Goal: Information Seeking & Learning: Learn about a topic

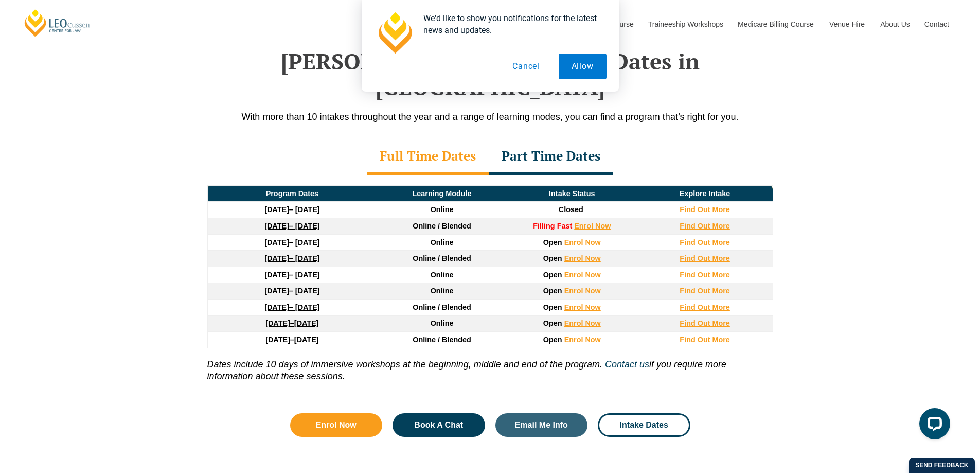
click at [527, 66] on button "Cancel" at bounding box center [525, 66] width 53 height 26
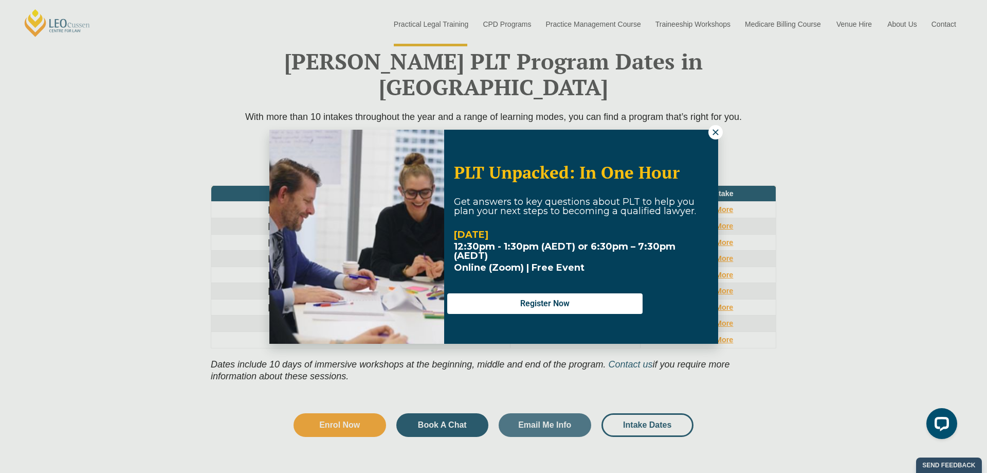
click at [710, 132] on button at bounding box center [716, 132] width 14 height 14
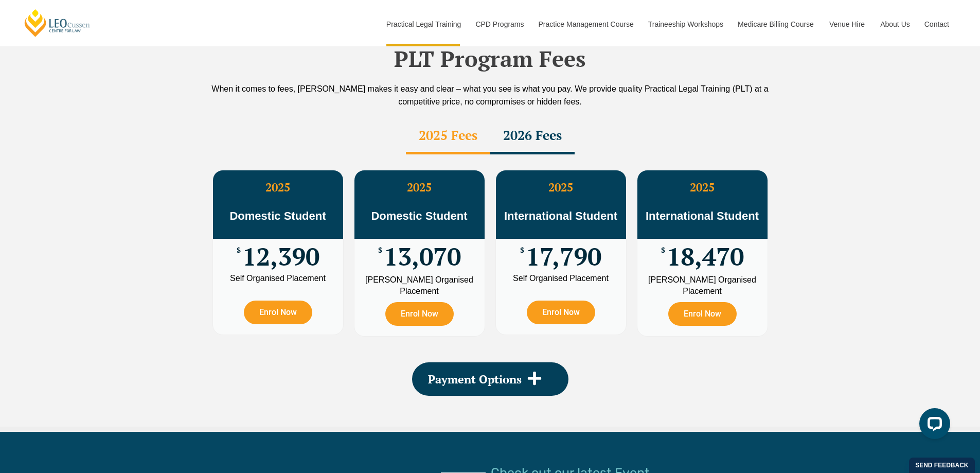
scroll to position [1738, 0]
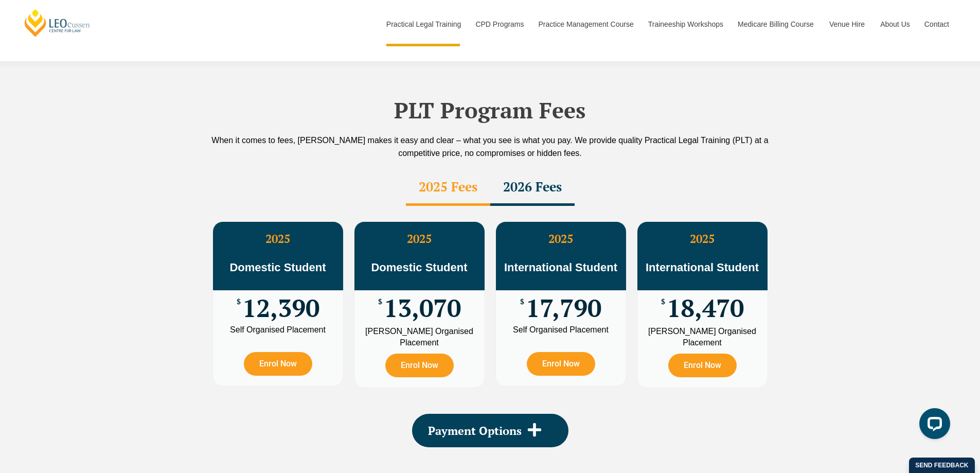
click at [536, 170] on div "2026 Fees" at bounding box center [532, 188] width 84 height 36
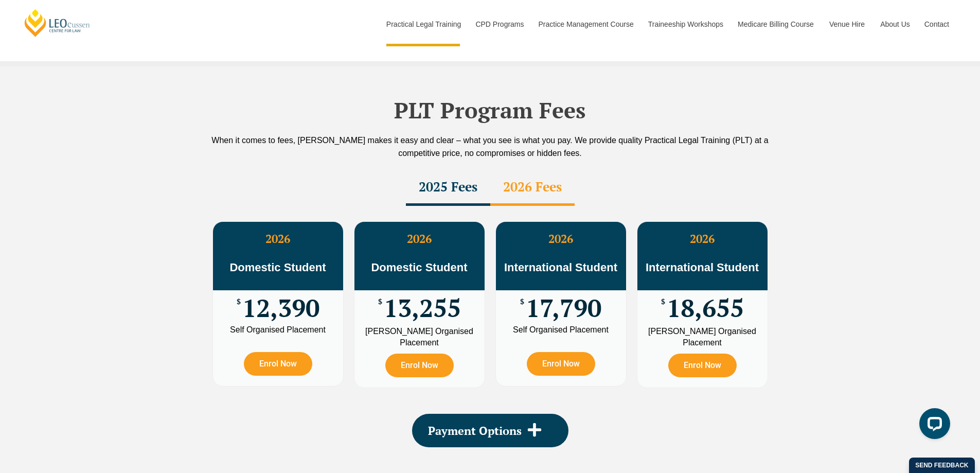
click at [458, 170] on div "2025 Fees" at bounding box center [448, 188] width 84 height 36
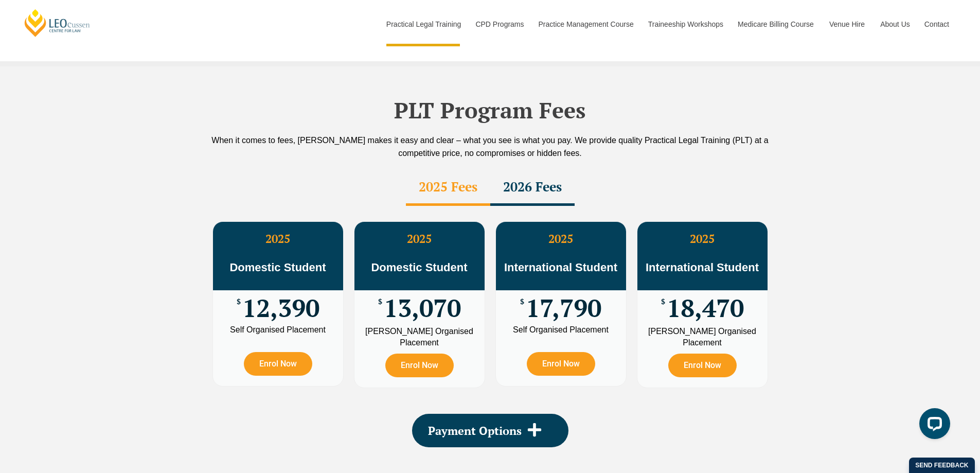
click at [530, 170] on div "2026 Fees" at bounding box center [532, 188] width 84 height 36
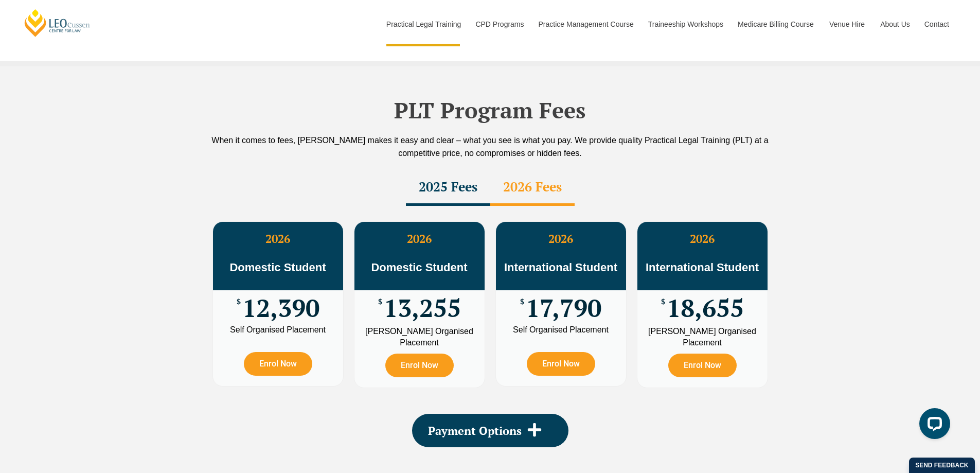
click at [444, 170] on div "2025 Fees" at bounding box center [448, 188] width 84 height 36
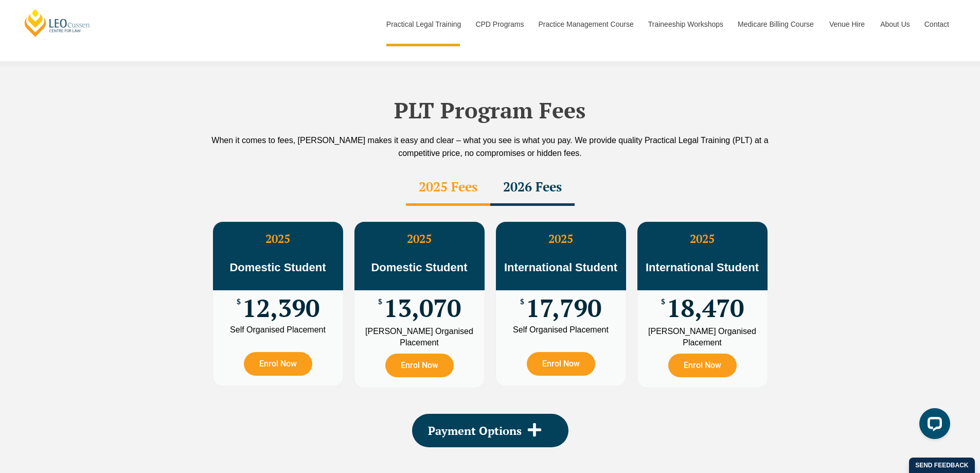
click at [537, 170] on div "2026 Fees" at bounding box center [532, 188] width 84 height 36
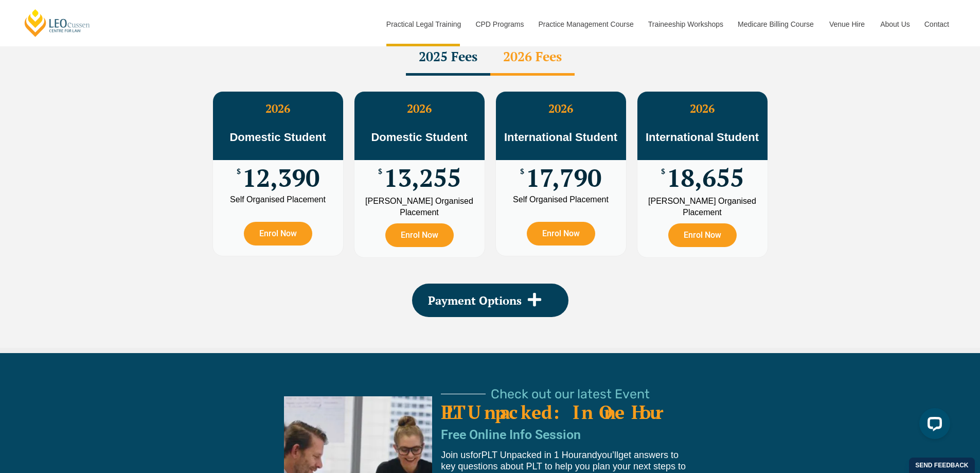
scroll to position [1944, 0]
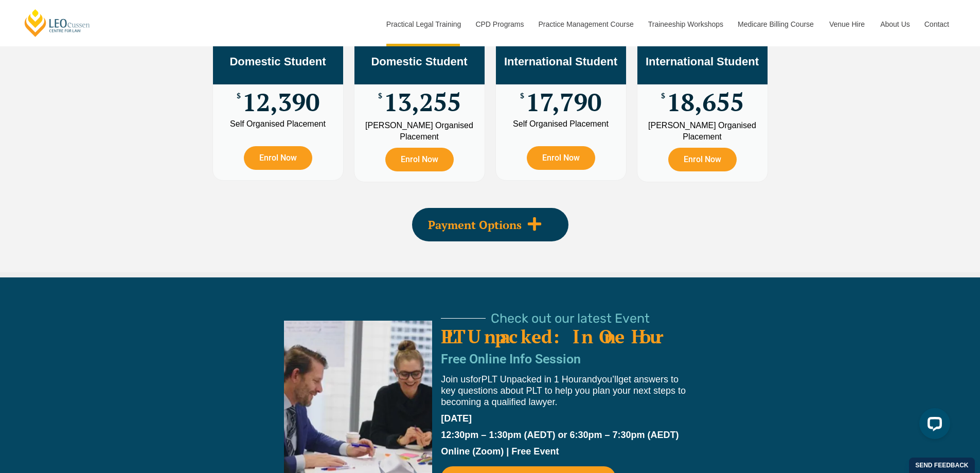
click at [541, 216] on icon at bounding box center [534, 223] width 15 height 15
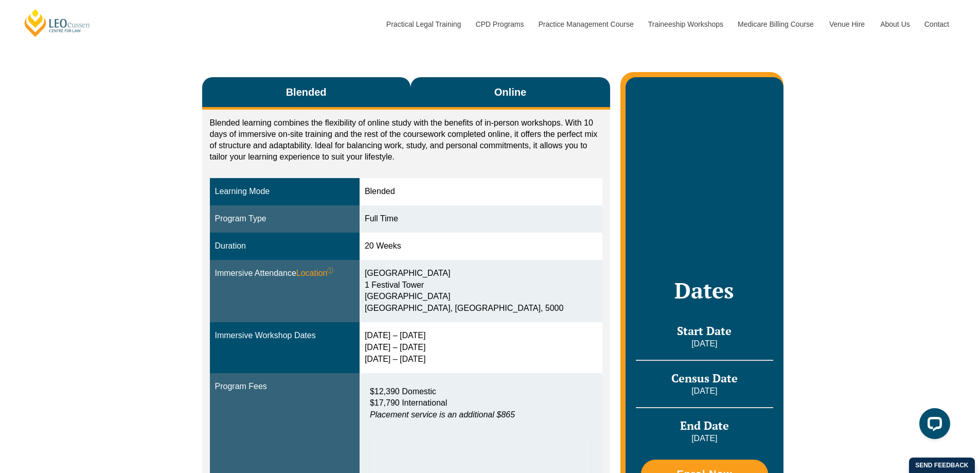
click at [516, 93] on span "Online" at bounding box center [510, 92] width 32 height 14
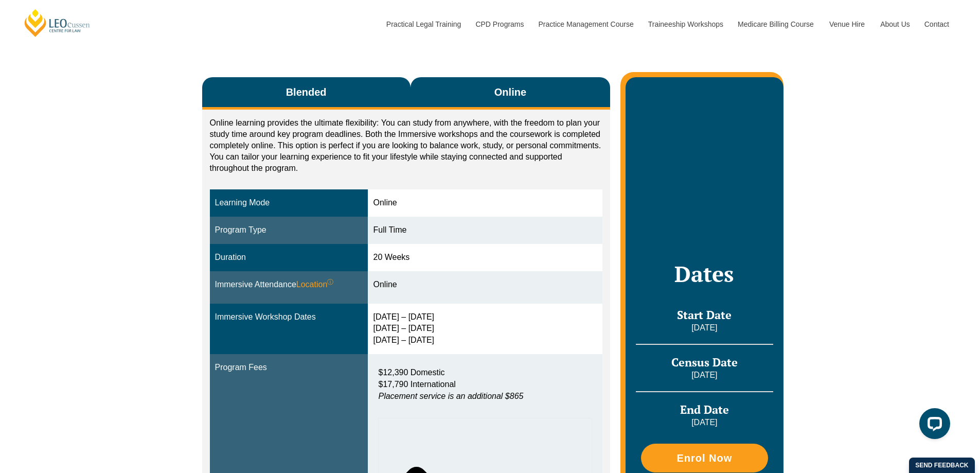
click at [320, 97] on span "Blended" at bounding box center [306, 92] width 41 height 14
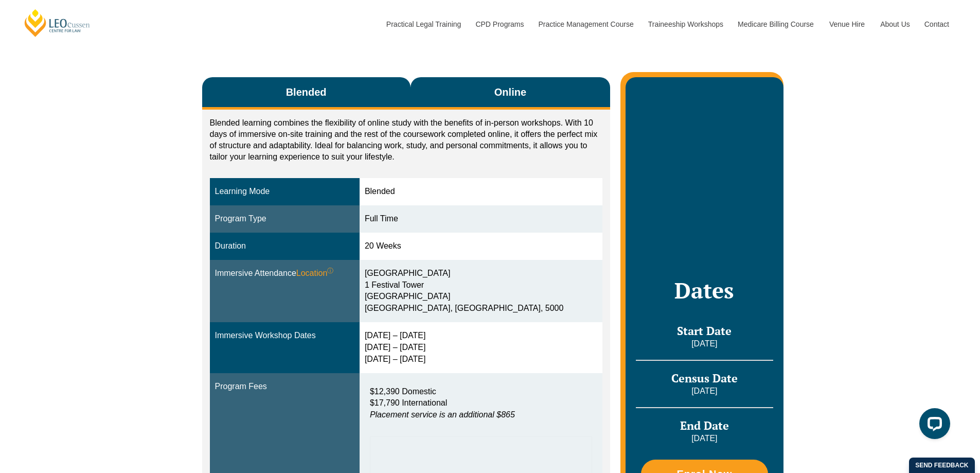
click at [517, 82] on button "Online" at bounding box center [510, 93] width 200 height 32
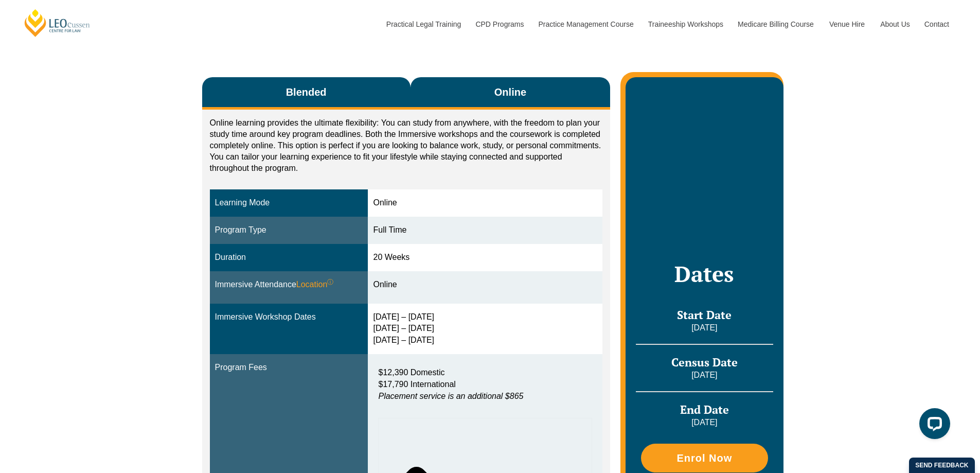
click at [368, 109] on button "Blended" at bounding box center [306, 93] width 208 height 32
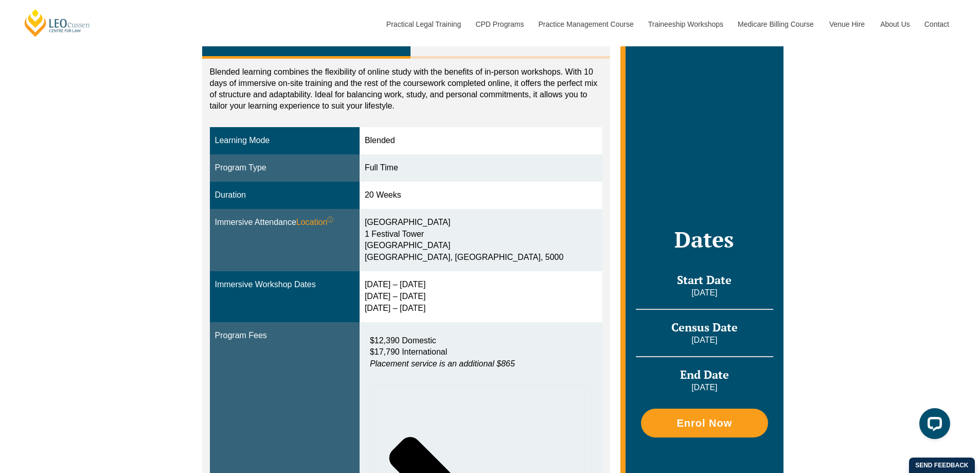
scroll to position [206, 0]
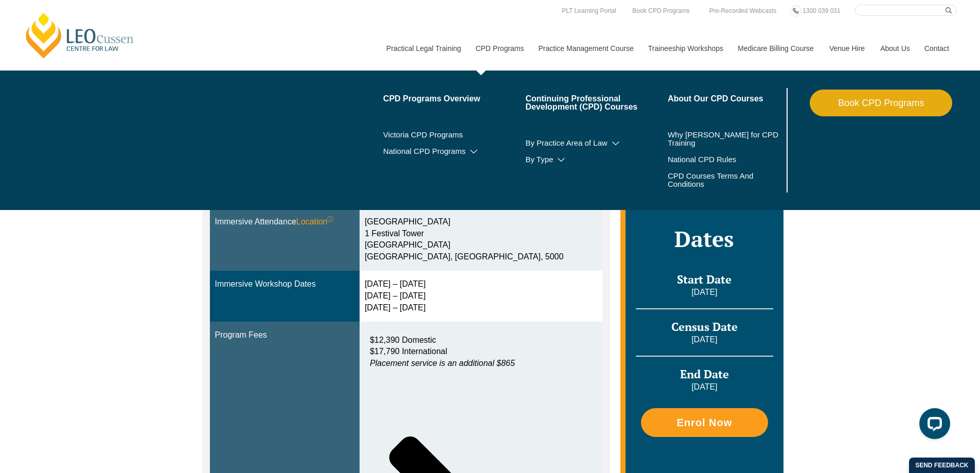
click at [476, 45] on link "CPD Programs" at bounding box center [498, 48] width 63 height 44
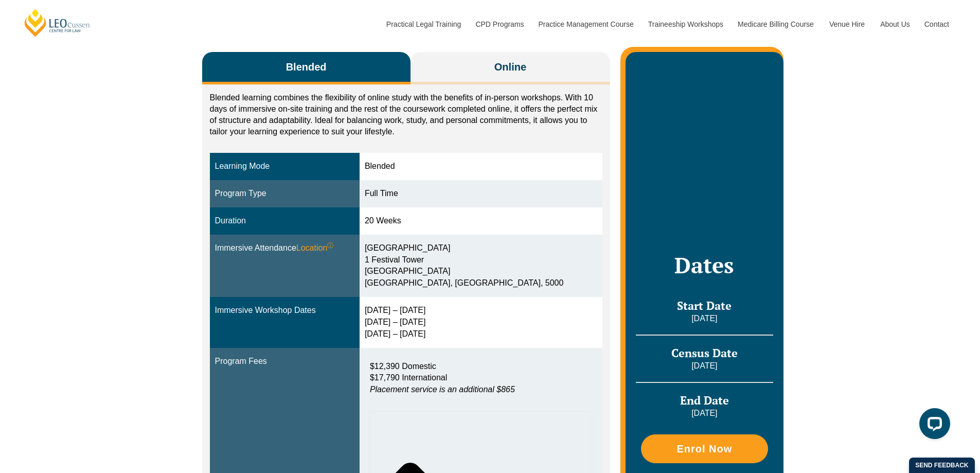
scroll to position [154, 0]
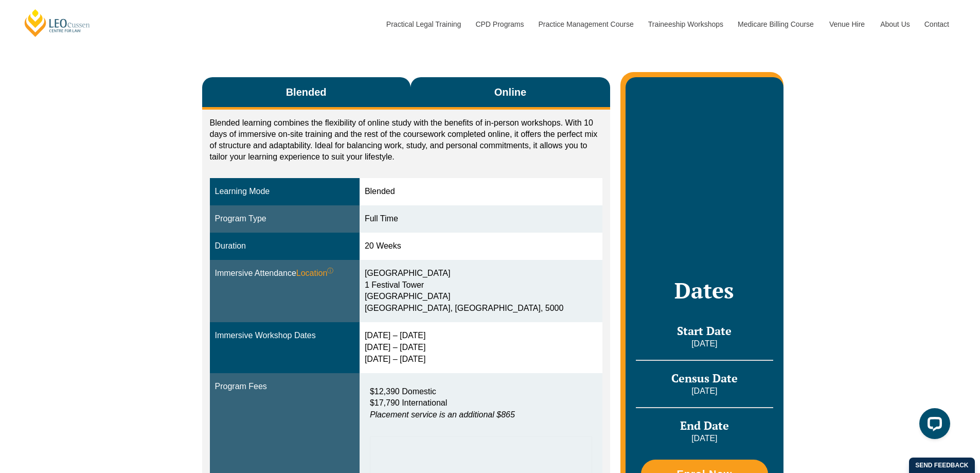
click at [441, 92] on button "Online" at bounding box center [510, 93] width 200 height 32
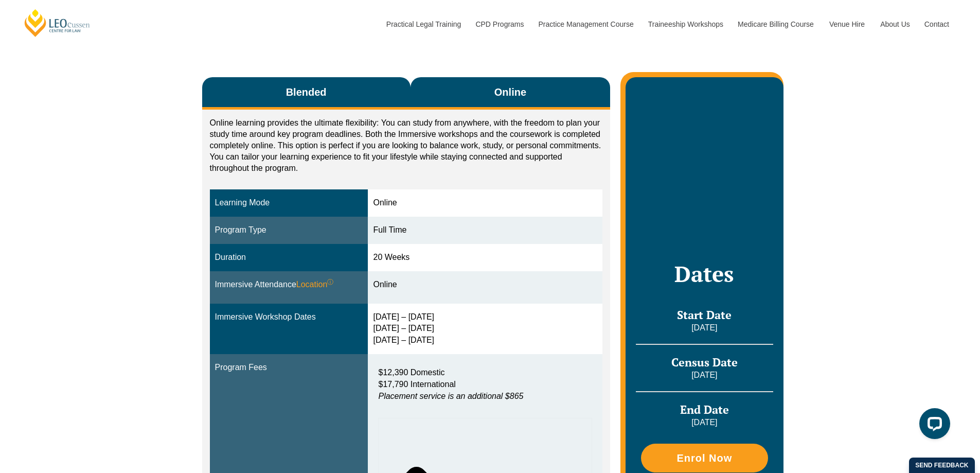
click at [360, 99] on button "Blended" at bounding box center [306, 93] width 208 height 32
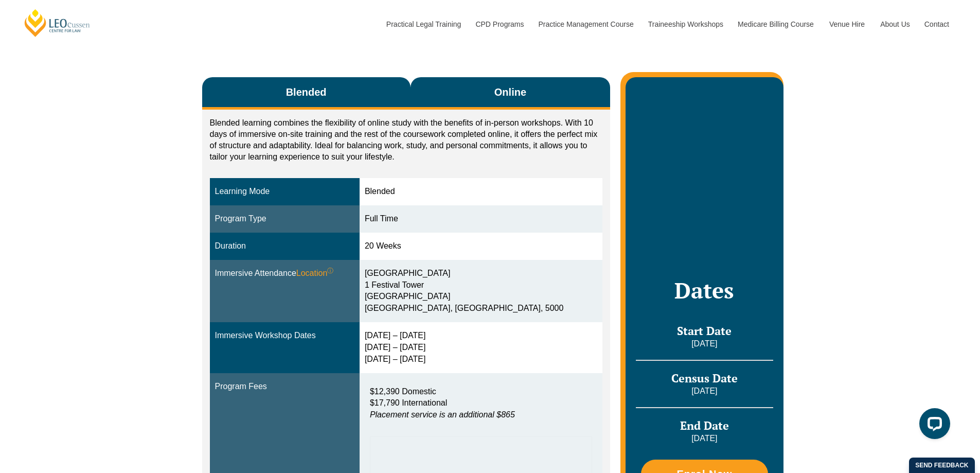
click at [458, 92] on button "Online" at bounding box center [510, 93] width 200 height 32
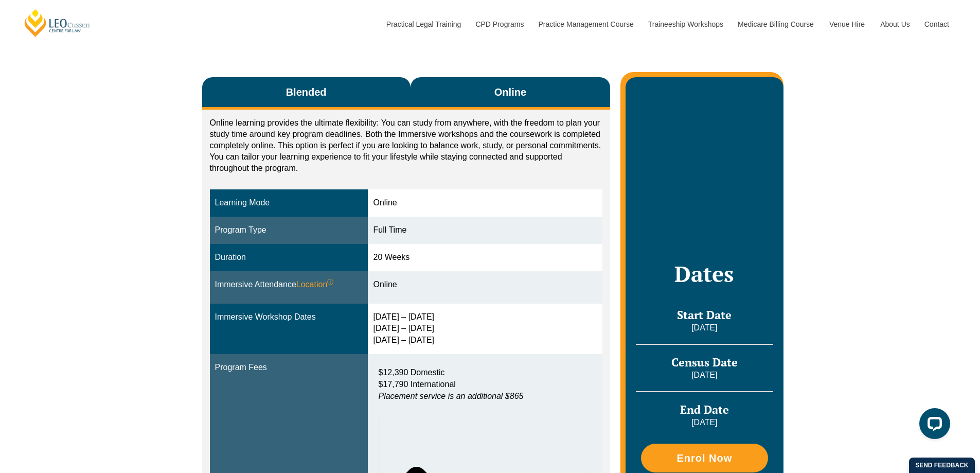
click at [376, 90] on button "Blended" at bounding box center [306, 93] width 208 height 32
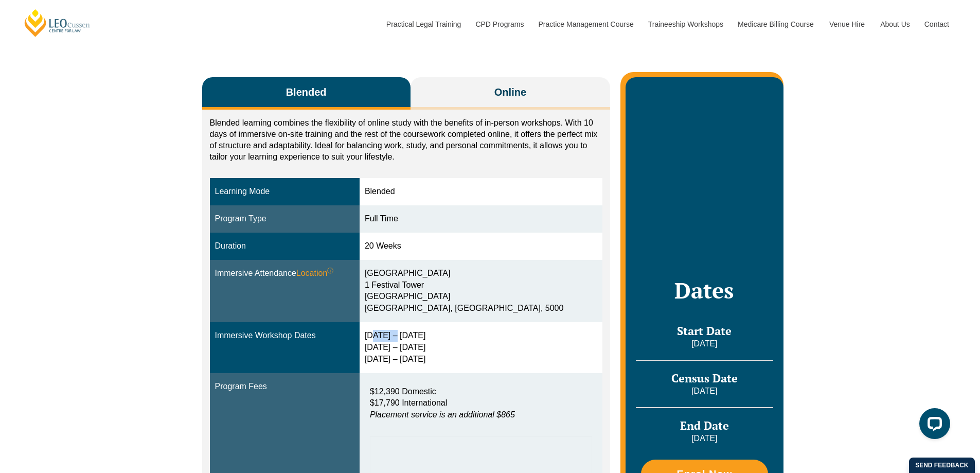
drag, startPoint x: 379, startPoint y: 338, endPoint x: 402, endPoint y: 336, distance: 22.2
click at [402, 336] on div "23 – 26 Feb 2026 5 – 7 May 2026 23 – 25 Jun 2026" at bounding box center [481, 347] width 232 height 35
click at [456, 347] on div "23 – 26 Feb 2026 5 – 7 May 2026 23 – 25 Jun 2026" at bounding box center [481, 347] width 232 height 35
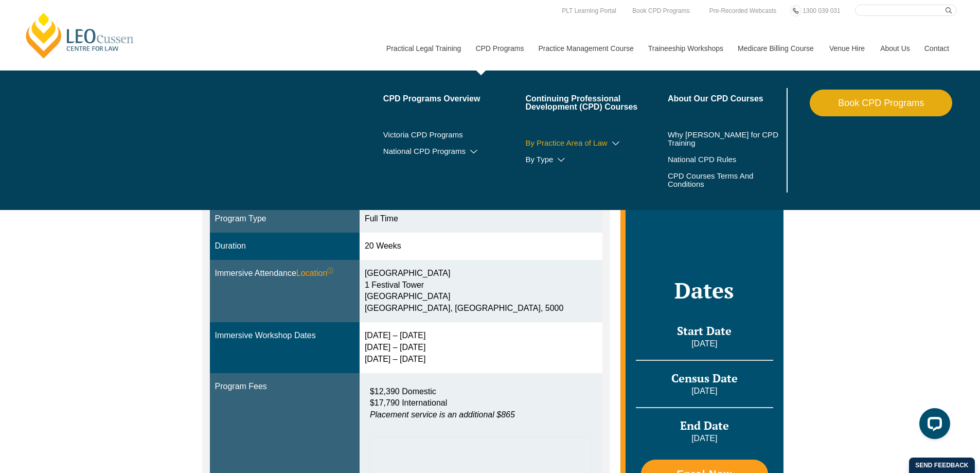
click at [574, 143] on link "By Practice Area of Law" at bounding box center [596, 143] width 142 height 8
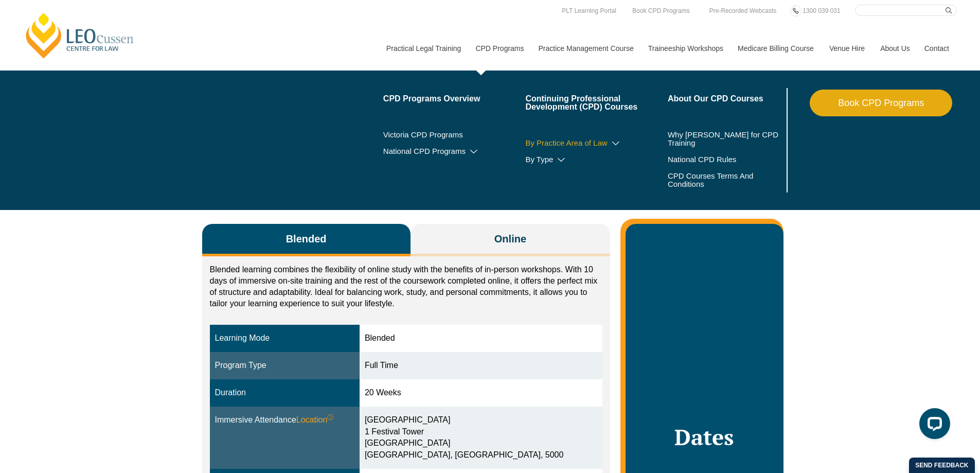
scroll to position [6, 0]
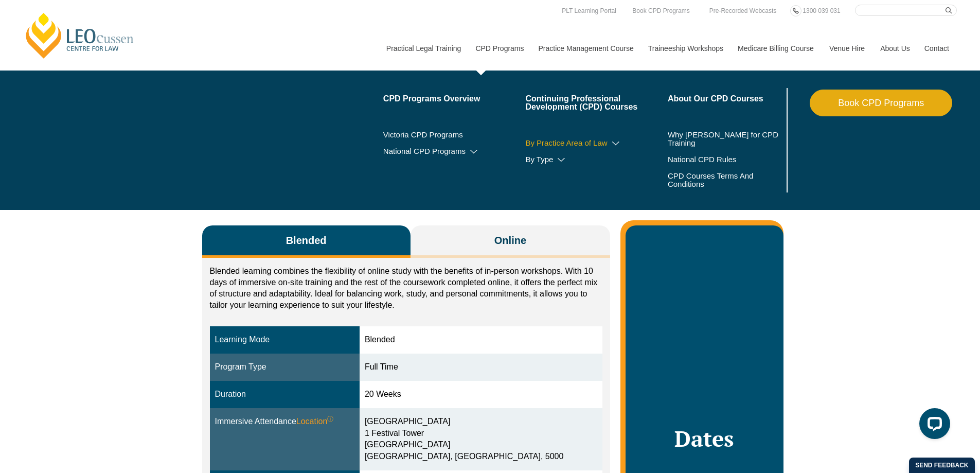
click at [589, 141] on link "By Practice Area of Law" at bounding box center [596, 143] width 142 height 8
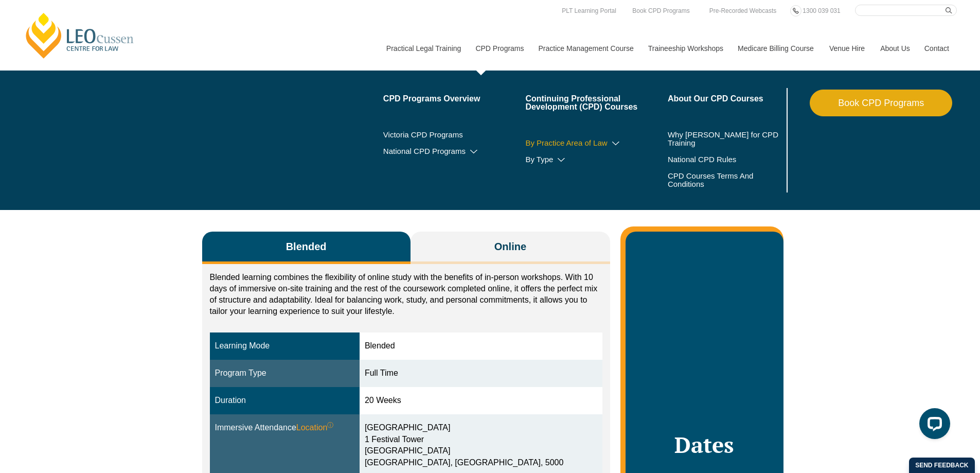
click at [617, 141] on icon at bounding box center [615, 143] width 10 height 7
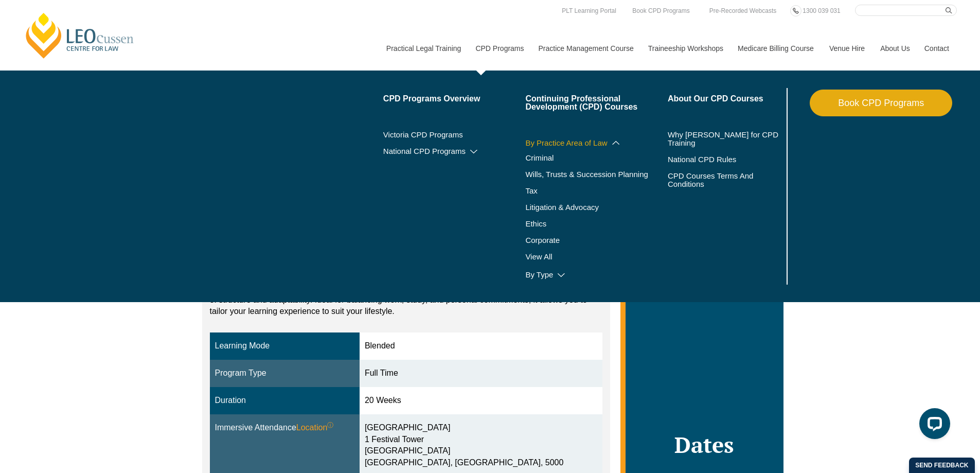
click at [615, 143] on icon at bounding box center [615, 142] width 10 height 7
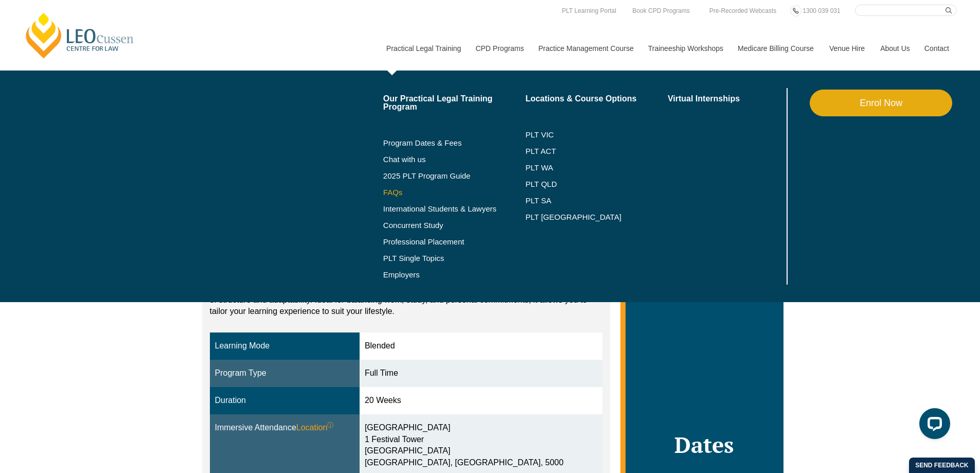
click at [399, 190] on link "FAQs" at bounding box center [454, 192] width 142 height 8
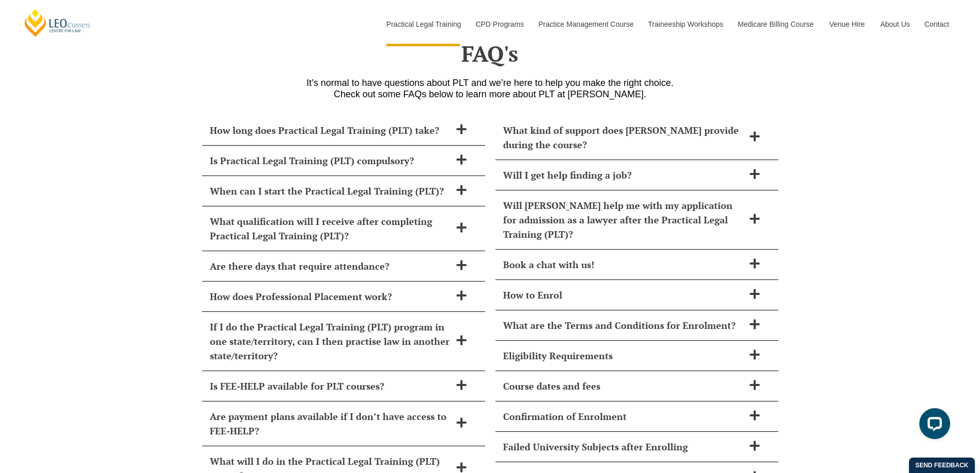
scroll to position [4448, 0]
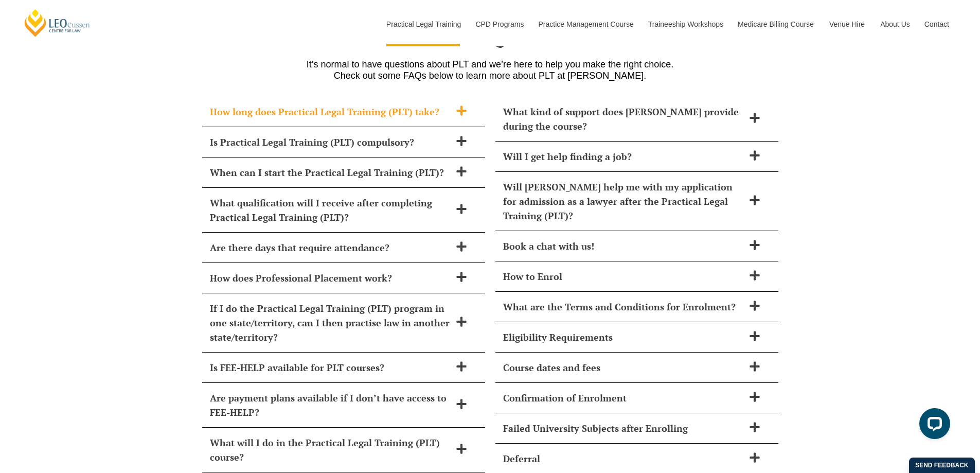
click at [456, 105] on icon at bounding box center [461, 110] width 11 height 11
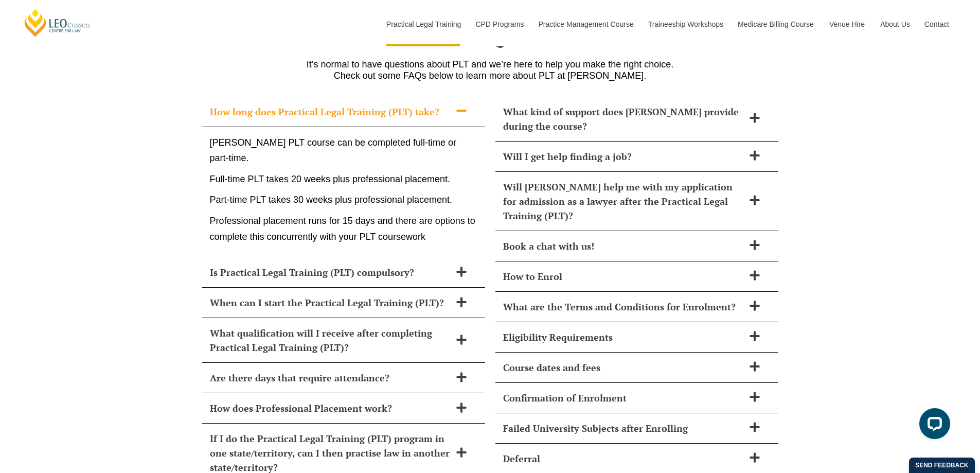
click at [454, 105] on span at bounding box center [461, 111] width 22 height 13
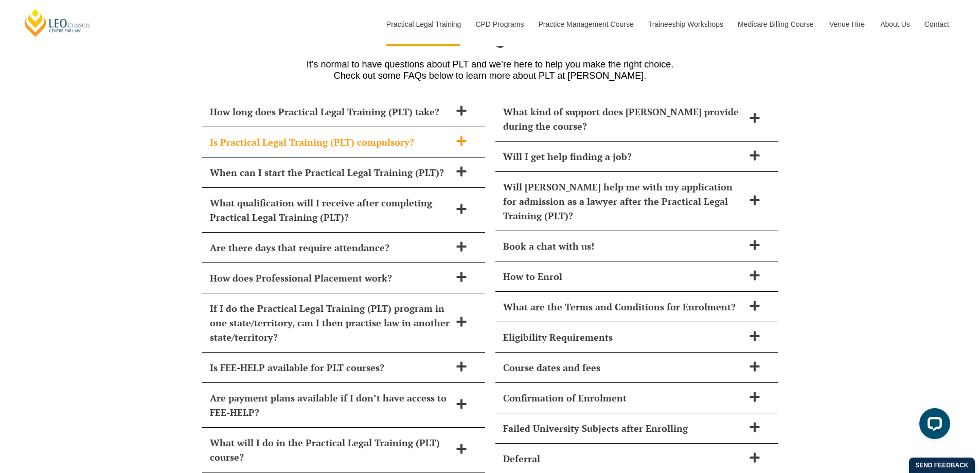
click at [439, 135] on h2 "Is Practical Legal Training (PLT) compulsory?" at bounding box center [330, 142] width 241 height 14
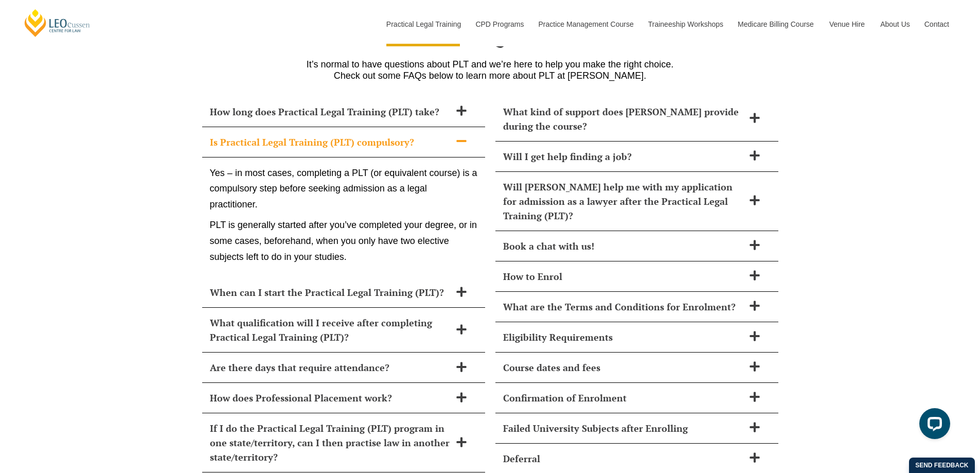
click at [439, 135] on h2 "Is Practical Legal Training (PLT) compulsory?" at bounding box center [330, 142] width 241 height 14
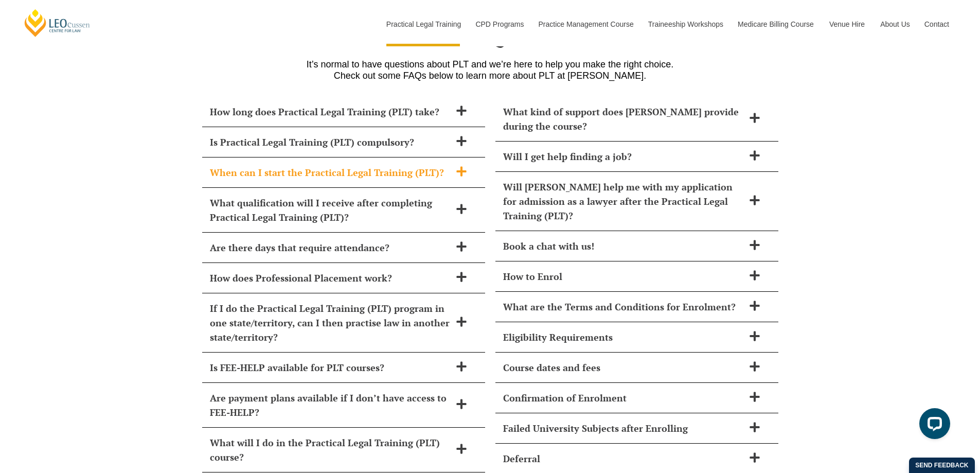
click at [461, 166] on icon at bounding box center [461, 171] width 10 height 10
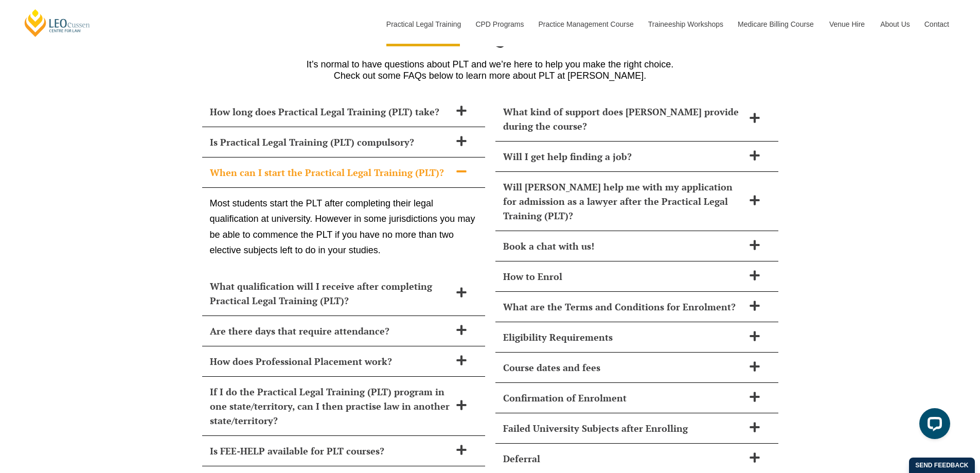
click at [460, 166] on icon at bounding box center [461, 171] width 11 height 11
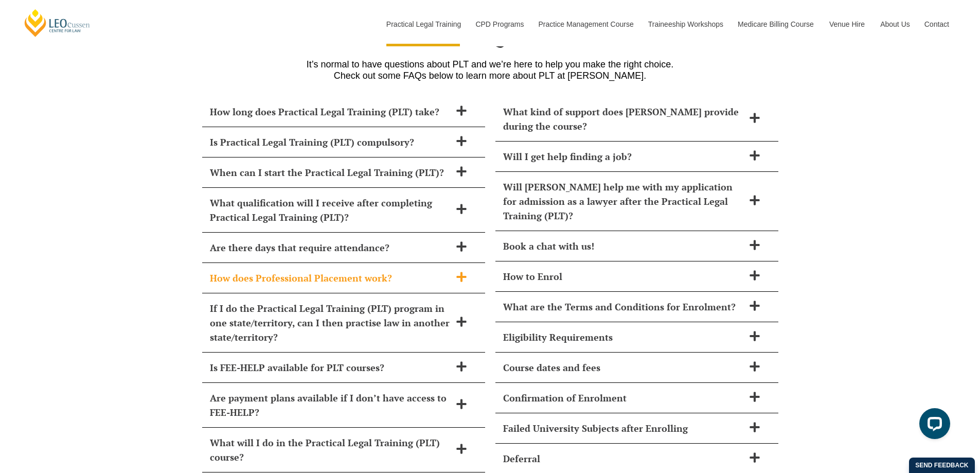
click at [385, 270] on h2 "How does Professional Placement work?" at bounding box center [330, 277] width 241 height 14
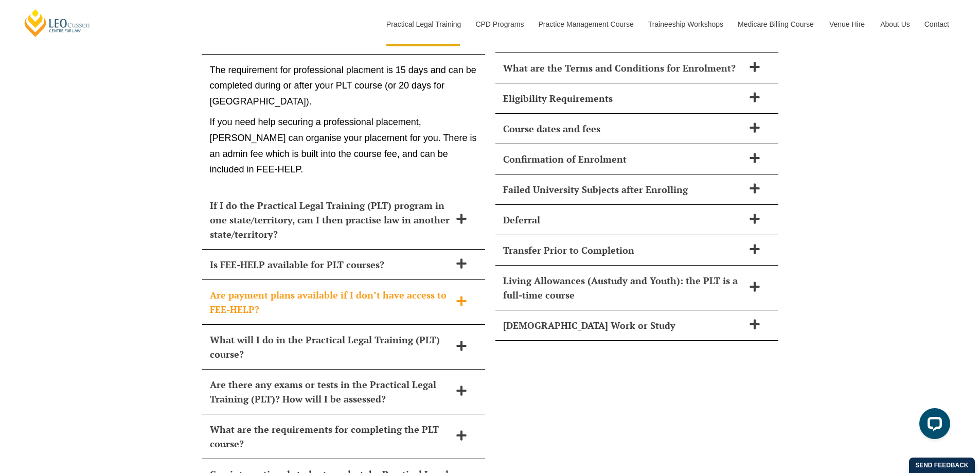
scroll to position [4706, 0]
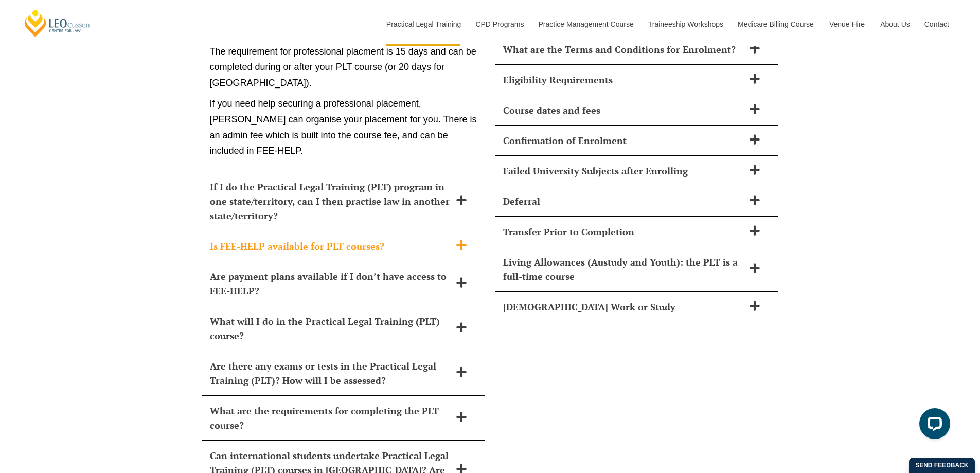
click at [393, 239] on h2 "Is FEE-HELP available for PLT courses?" at bounding box center [330, 246] width 241 height 14
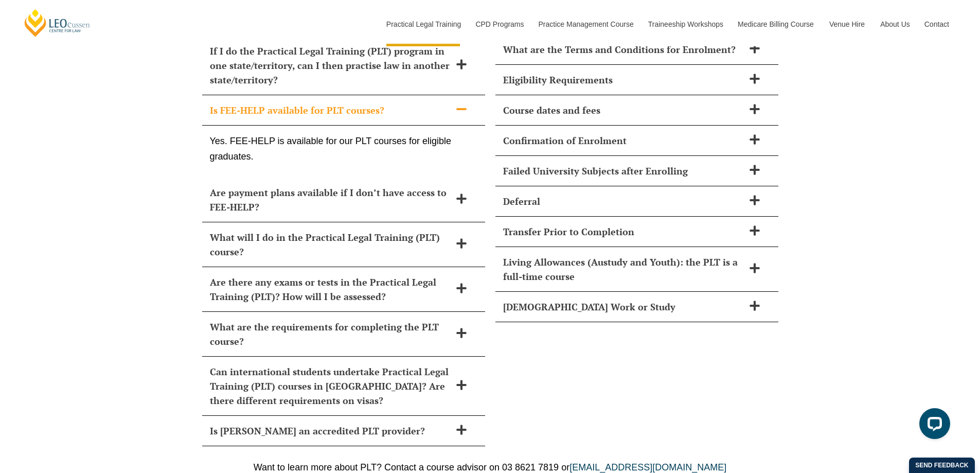
click at [367, 103] on h2 "Is FEE-HELP available for PLT courses?" at bounding box center [330, 110] width 241 height 14
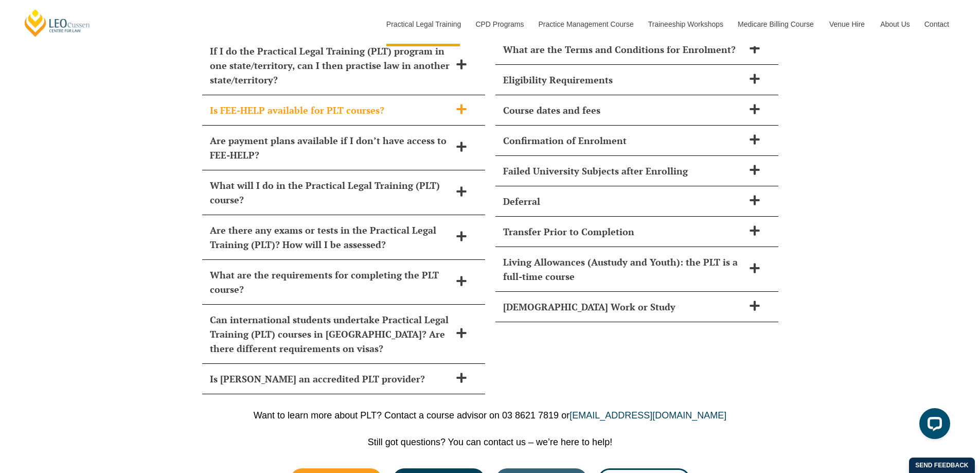
click at [351, 103] on h2 "Is FEE-HELP available for PLT courses?" at bounding box center [330, 110] width 241 height 14
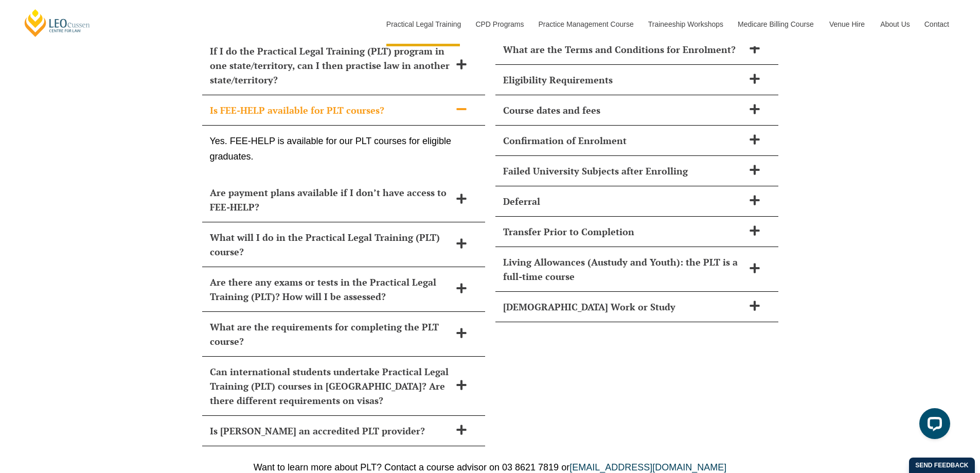
click at [351, 103] on h2 "Is FEE-HELP available for PLT courses?" at bounding box center [330, 110] width 241 height 14
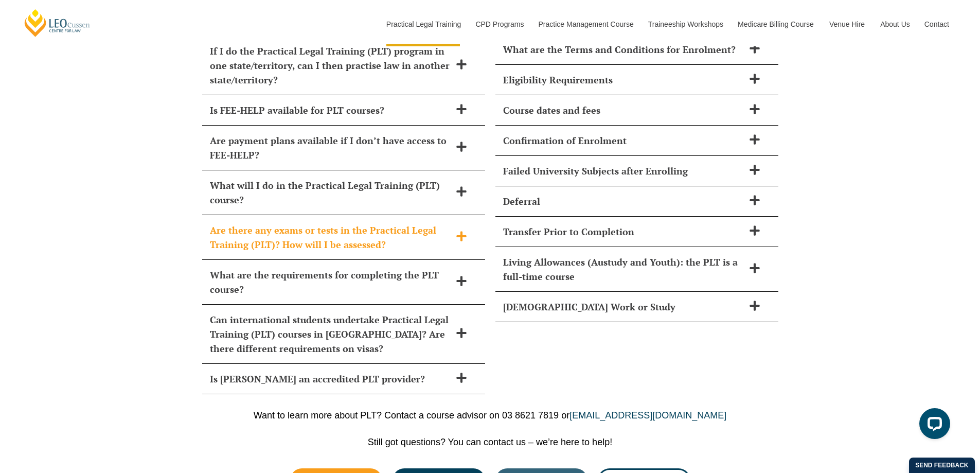
click at [363, 223] on h2 "Are there any exams or tests in the Practical Legal Training (PLT)? How will I …" at bounding box center [330, 237] width 241 height 29
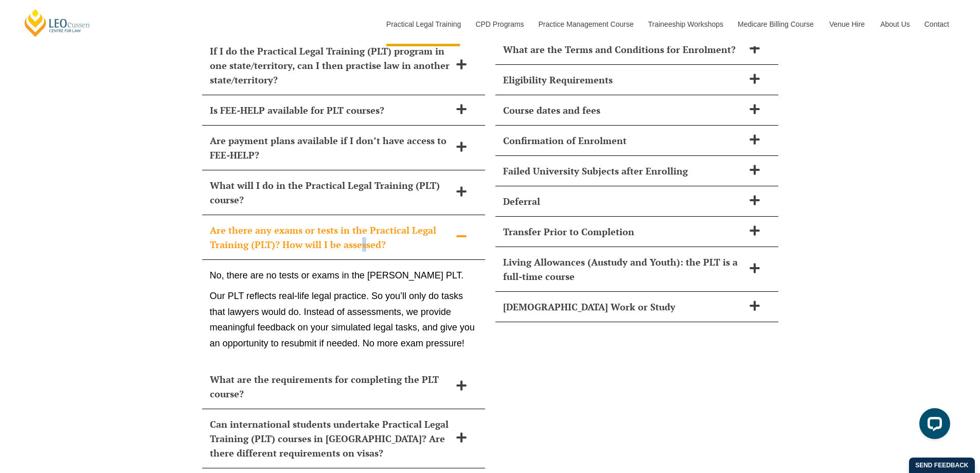
click at [361, 223] on h2 "Are there any exams or tests in the Practical Legal Training (PLT)? How will I …" at bounding box center [330, 237] width 241 height 29
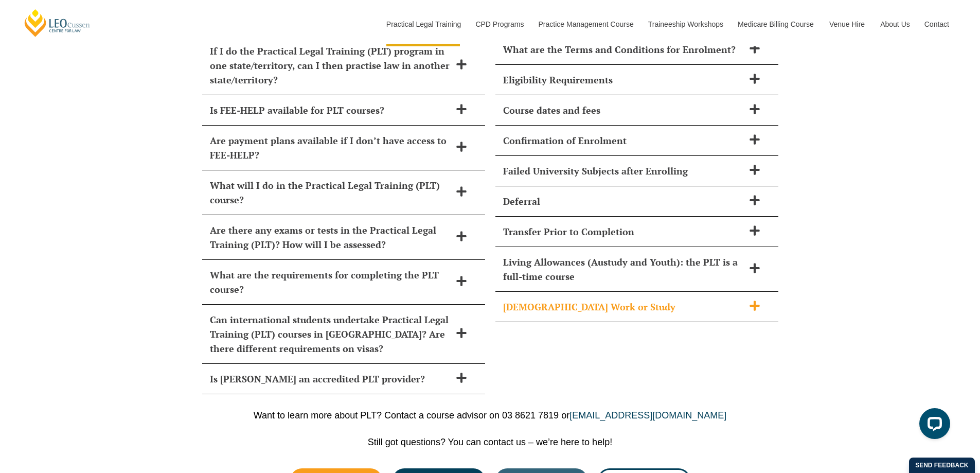
click at [595, 299] on h2 "Part-Time Work or Study" at bounding box center [623, 306] width 241 height 14
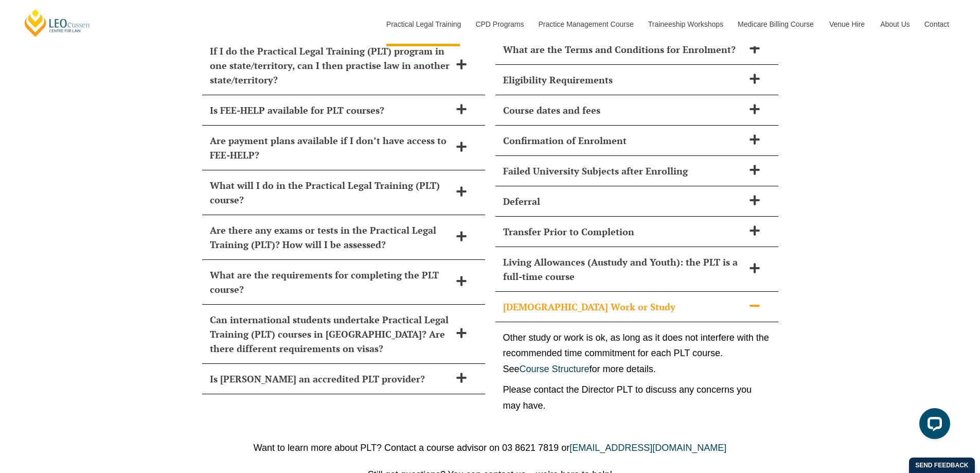
click at [594, 299] on h2 "Part-Time Work or Study" at bounding box center [623, 306] width 241 height 14
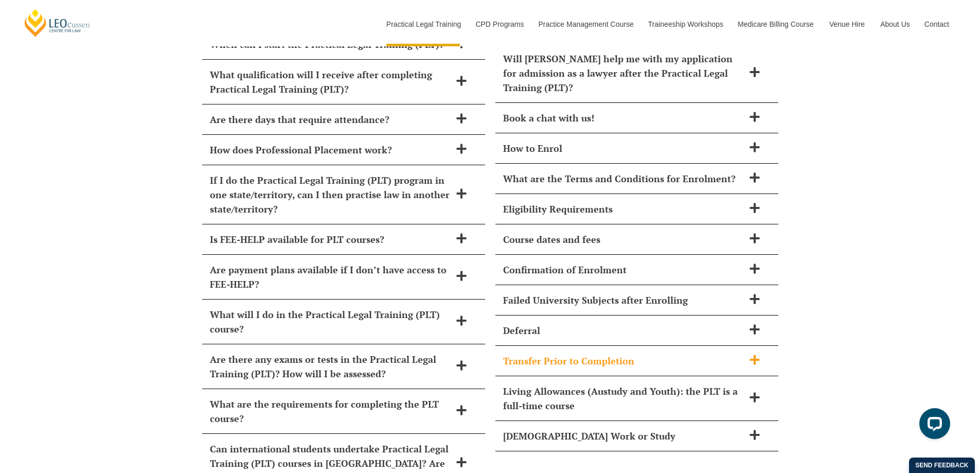
scroll to position [4551, 0]
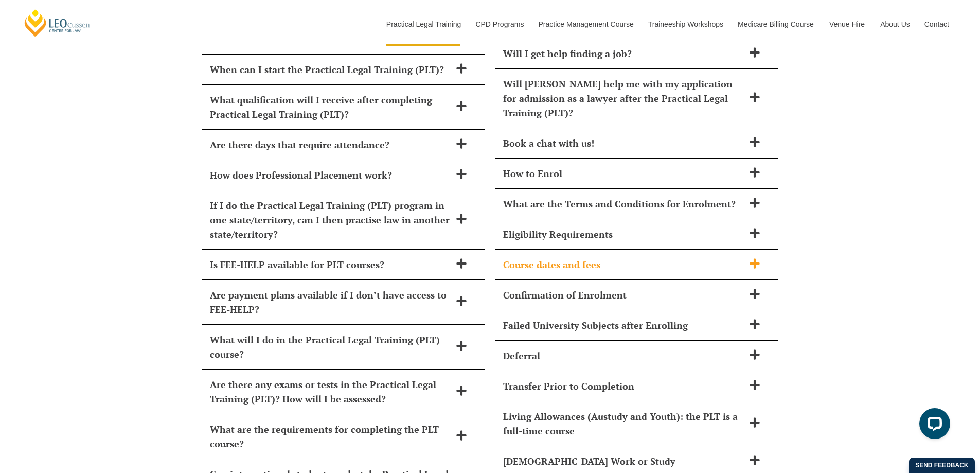
click at [572, 257] on h2 "Course dates and fees" at bounding box center [623, 264] width 241 height 14
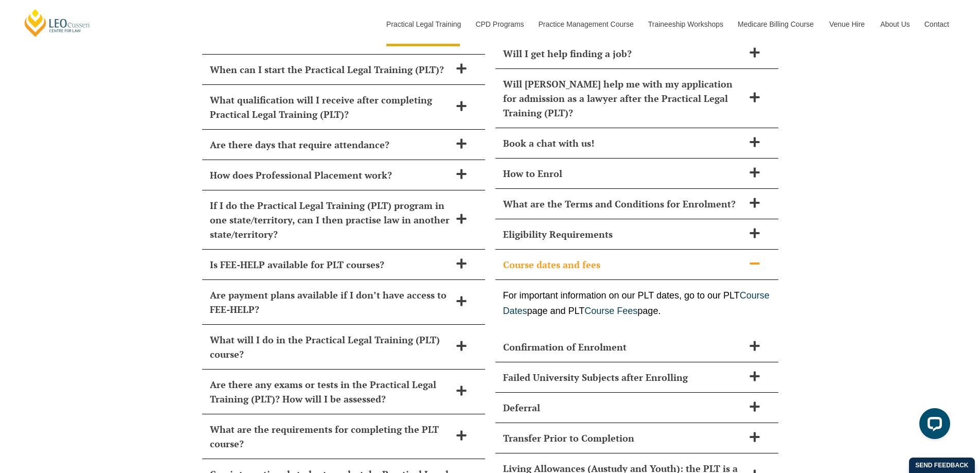
click at [572, 257] on h2 "Course dates and fees" at bounding box center [623, 264] width 241 height 14
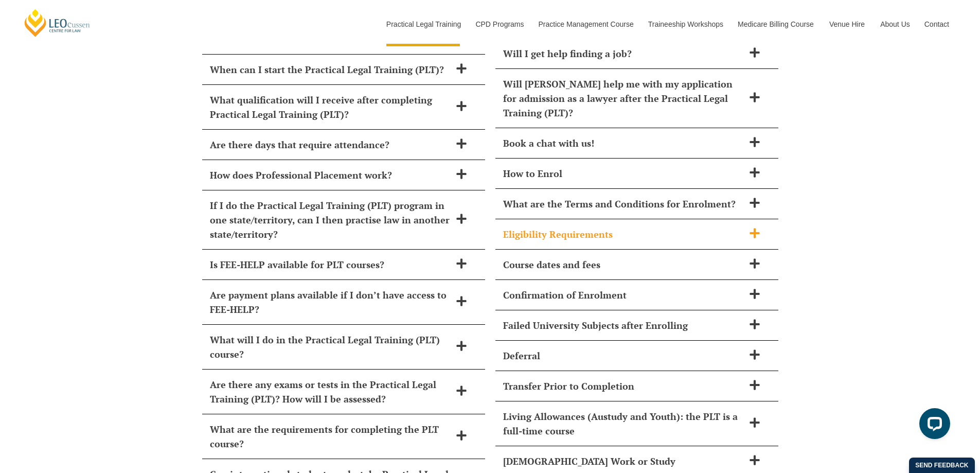
click at [586, 219] on div "Eligibility Requirements" at bounding box center [636, 234] width 283 height 30
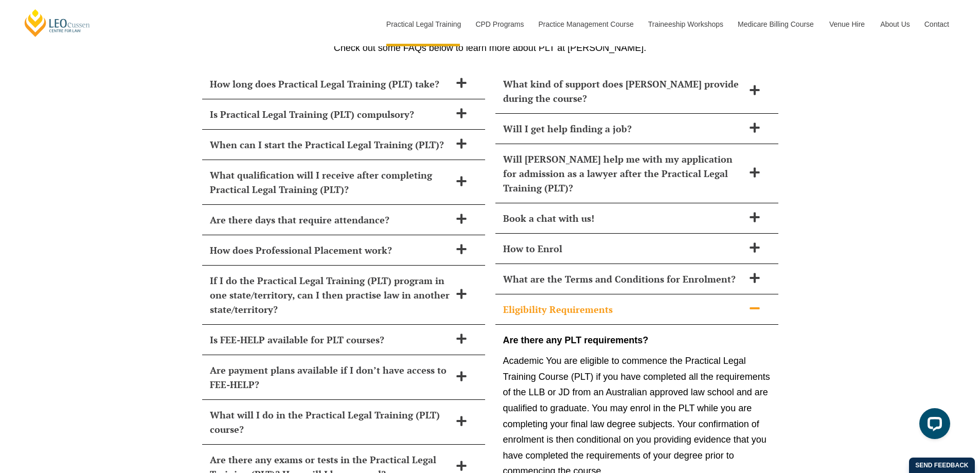
scroll to position [4346, 0]
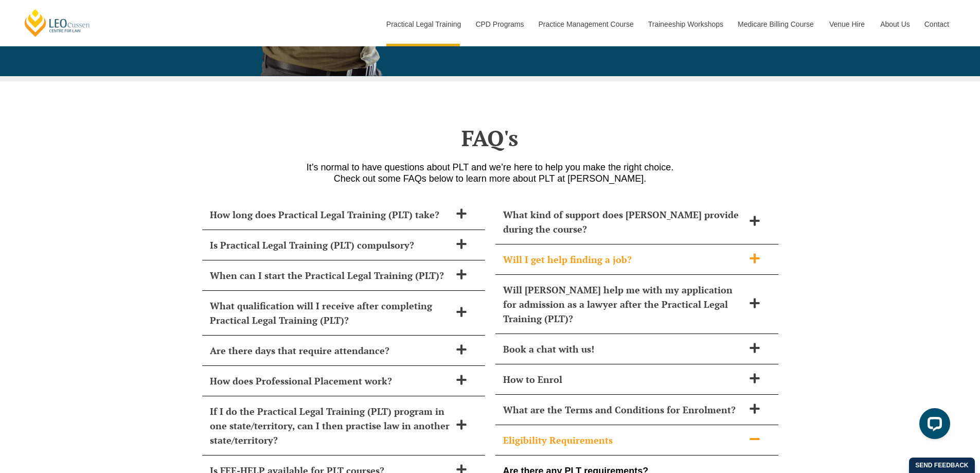
click at [711, 252] on h2 "Will I get help finding a job?" at bounding box center [623, 259] width 241 height 14
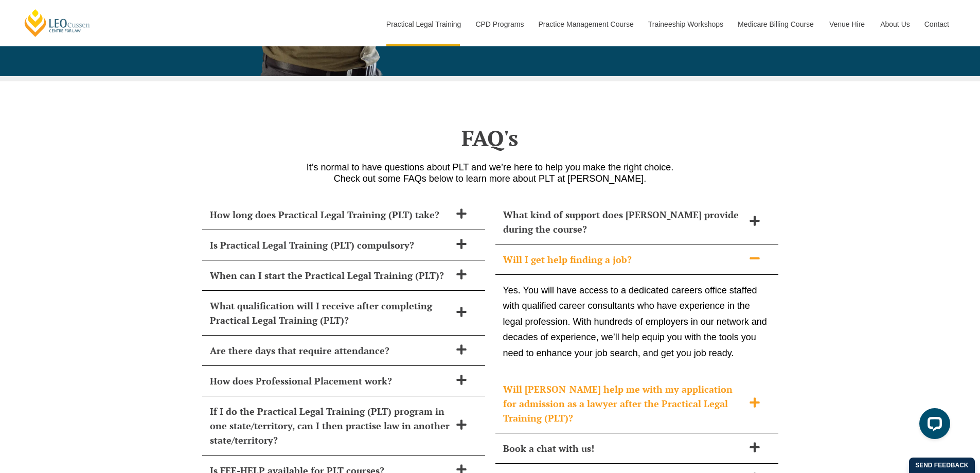
click at [563, 382] on h2 "Will Leo Cussen help me with my application for admission as a lawyer after the…" at bounding box center [623, 403] width 241 height 43
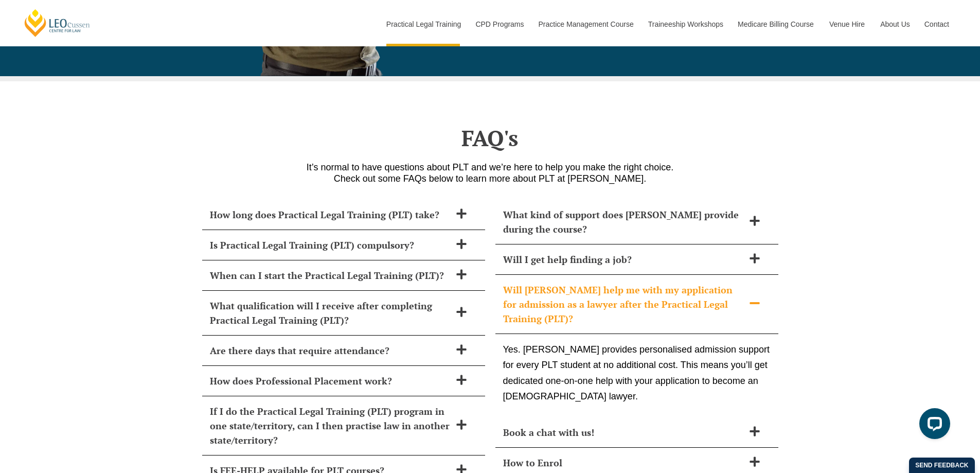
click at [604, 282] on h2 "Will Leo Cussen help me with my application for admission as a lawyer after the…" at bounding box center [623, 303] width 241 height 43
